Goal: Find specific page/section: Find specific page/section

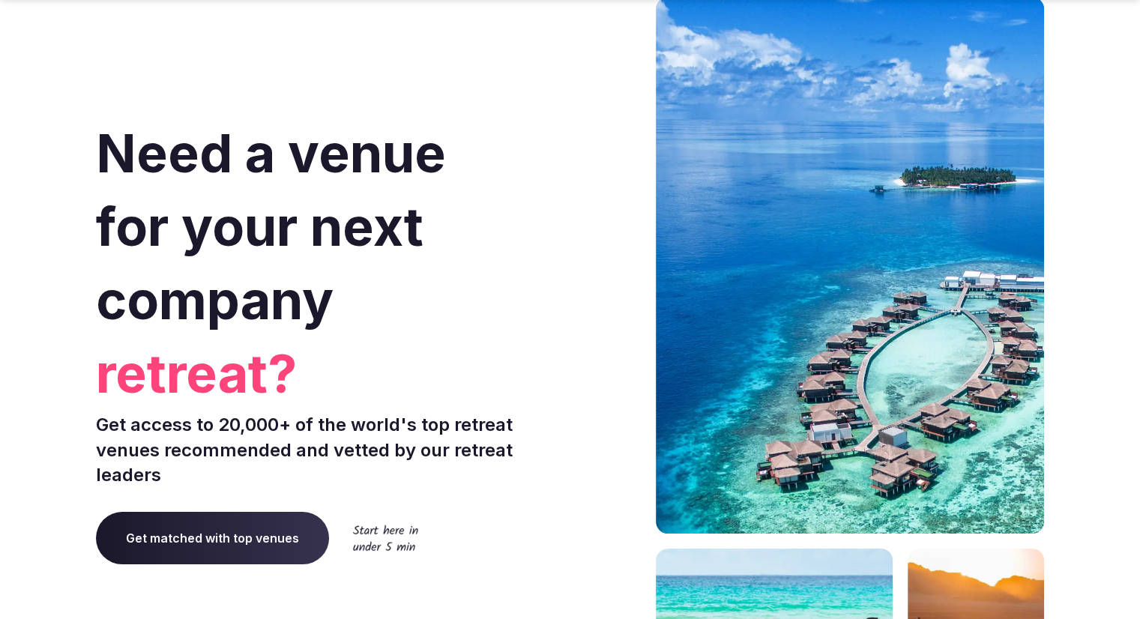
scroll to position [6253, 0]
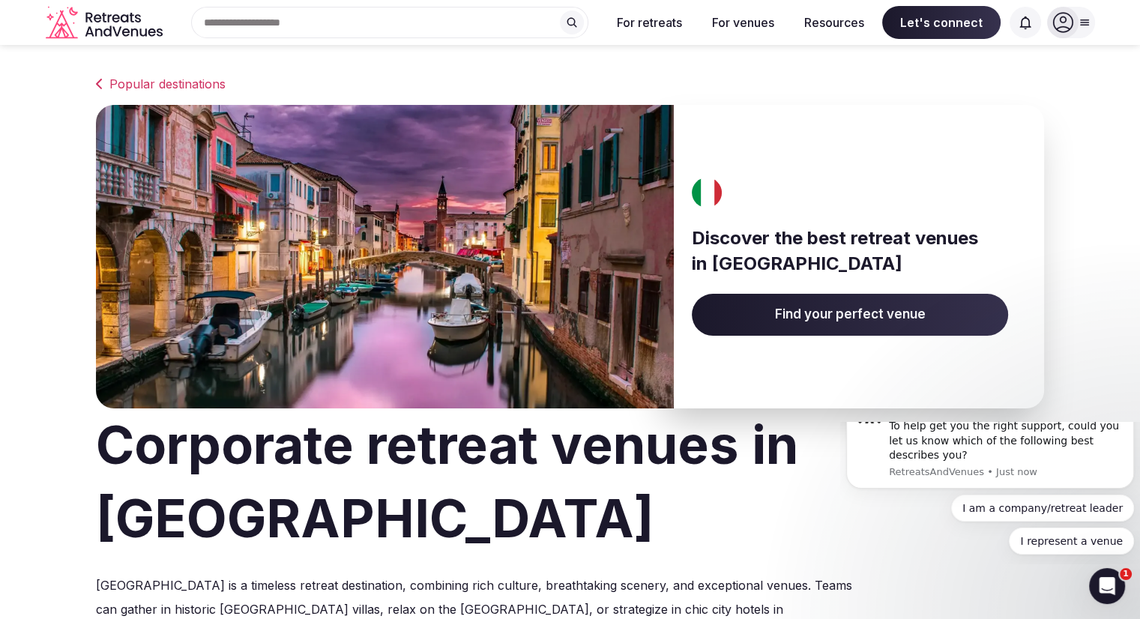
click at [1087, 16] on div at bounding box center [1071, 22] width 48 height 31
click at [1087, 16] on icon at bounding box center [1079, 22] width 21 height 21
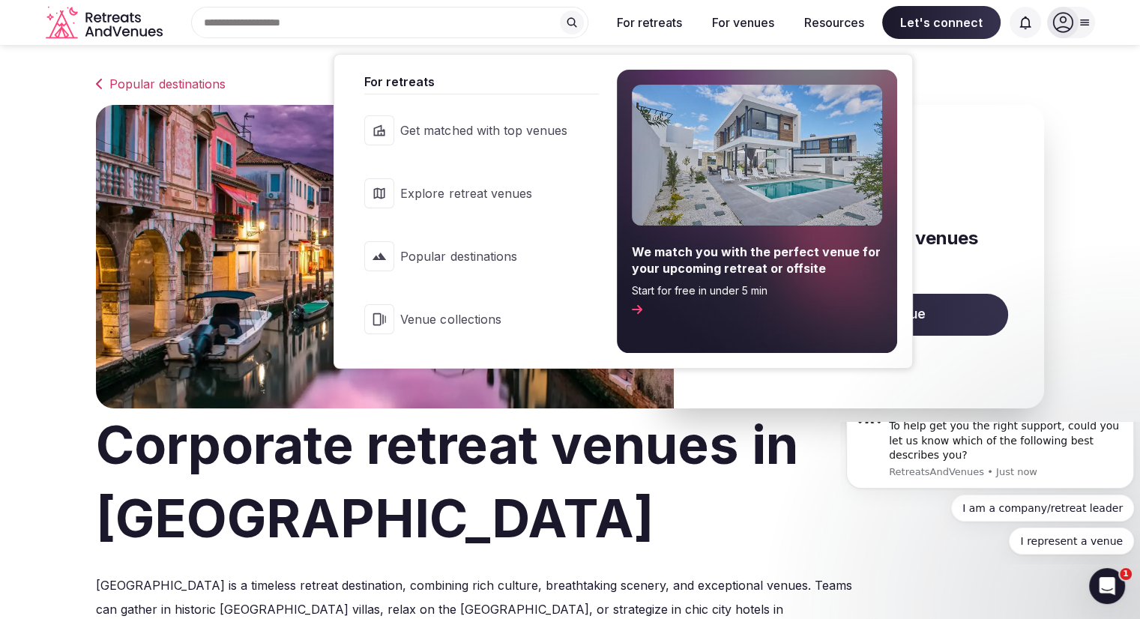
click at [632, 20] on button "For retreats" at bounding box center [649, 22] width 89 height 33
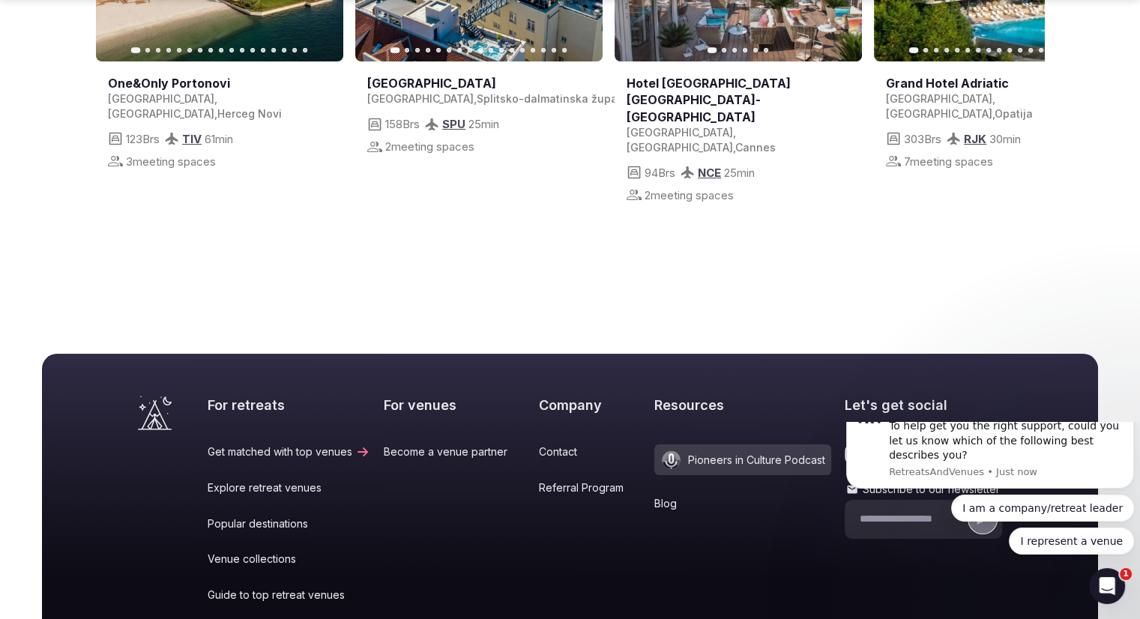
scroll to position [5841, 0]
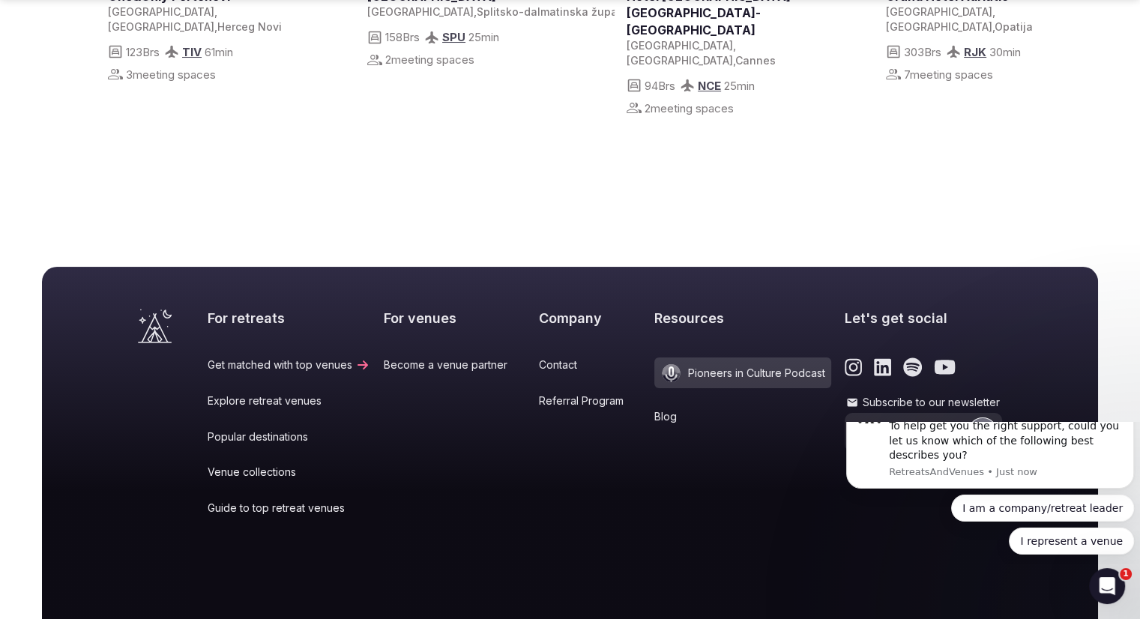
click at [543, 357] on link "Contact" at bounding box center [590, 364] width 103 height 15
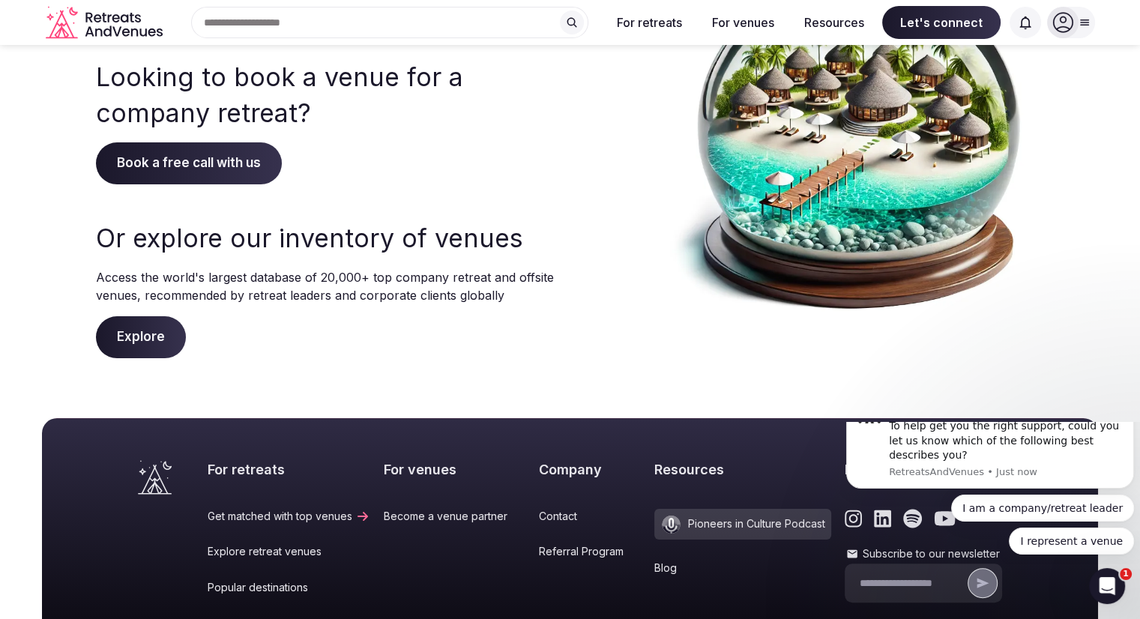
scroll to position [75, 0]
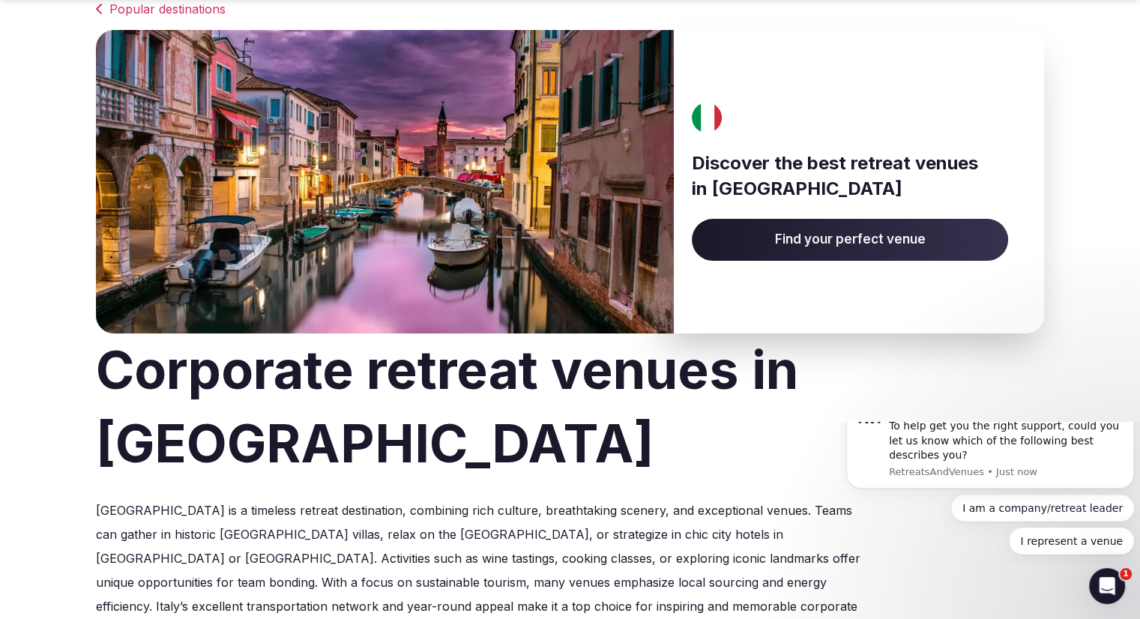
scroll to position [5841, 0]
